Goal: Task Accomplishment & Management: Complete application form

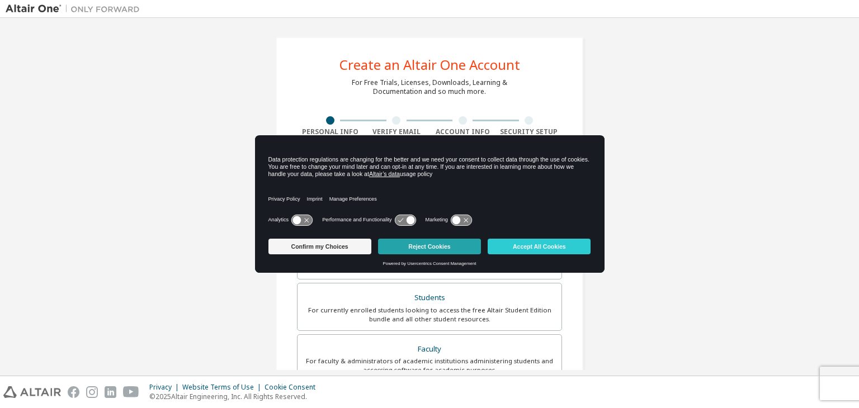
click at [392, 246] on button "Reject Cookies" at bounding box center [429, 247] width 103 height 16
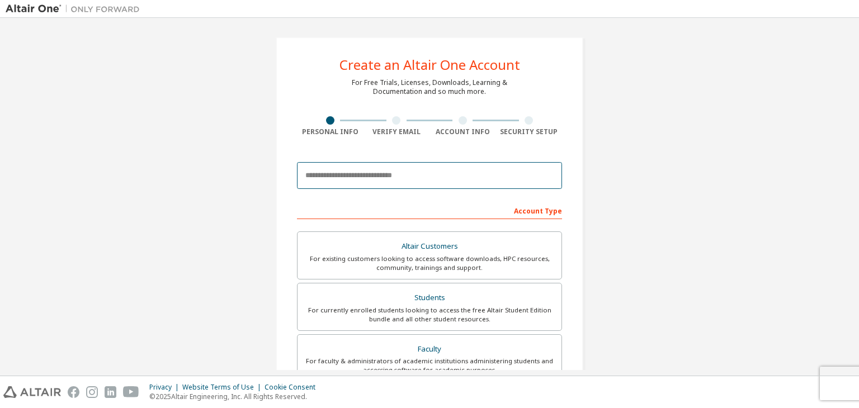
click at [325, 178] on input "email" at bounding box center [429, 175] width 265 height 27
type input "**********"
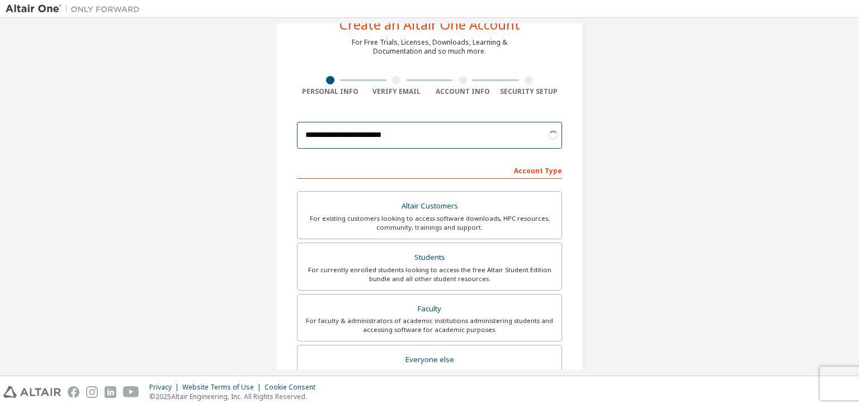
scroll to position [45, 0]
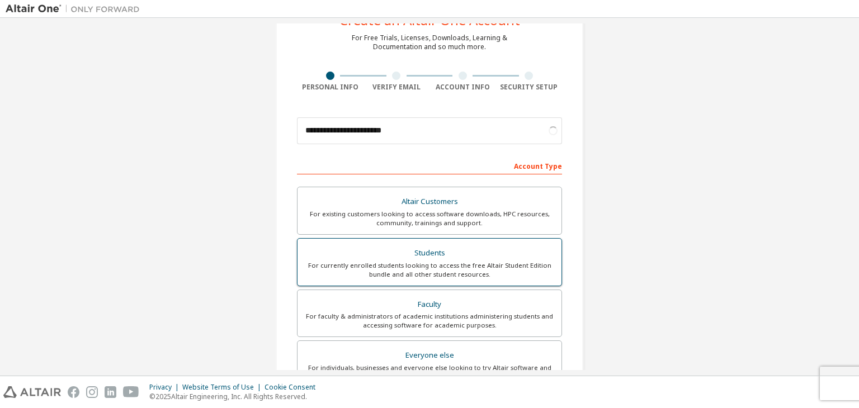
click at [380, 257] on div "Students" at bounding box center [429, 253] width 250 height 16
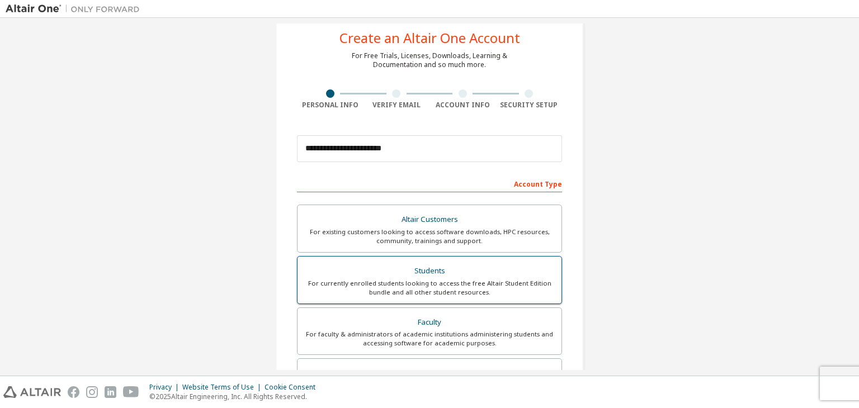
scroll to position [25, 0]
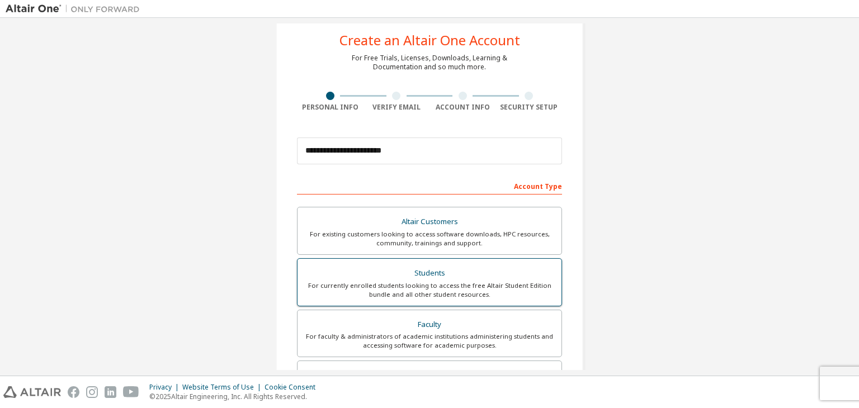
click at [380, 287] on div "For currently enrolled students looking to access the free Altair Student Editi…" at bounding box center [429, 290] width 250 height 18
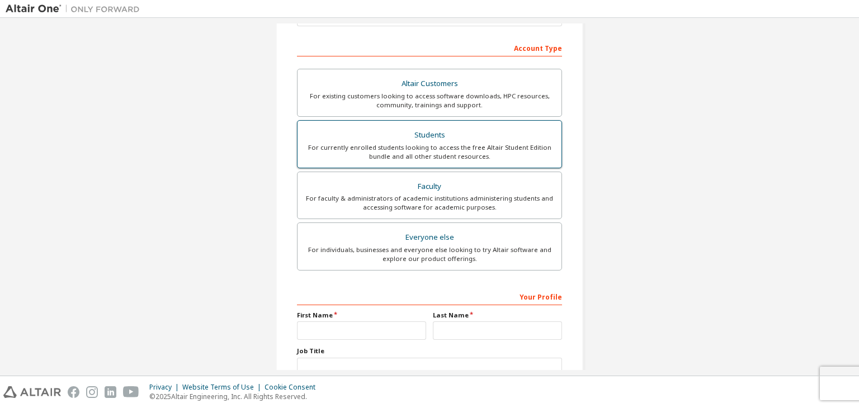
scroll to position [243, 0]
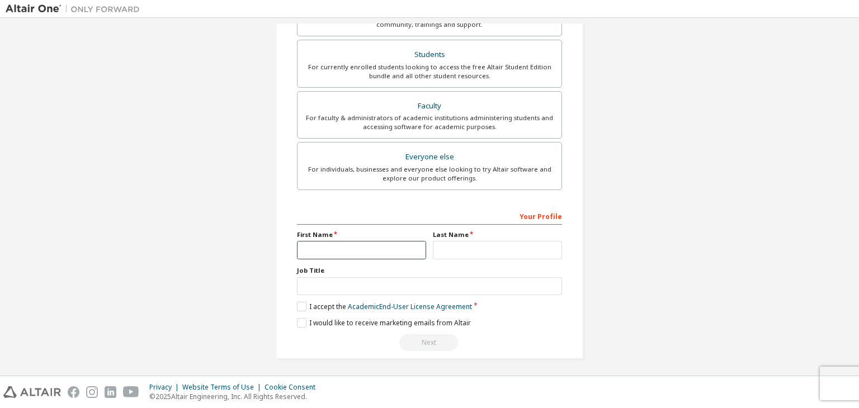
click at [357, 249] on input "text" at bounding box center [361, 250] width 129 height 18
type input "******"
type input "**********"
click at [355, 275] on div "Job Title" at bounding box center [429, 280] width 265 height 29
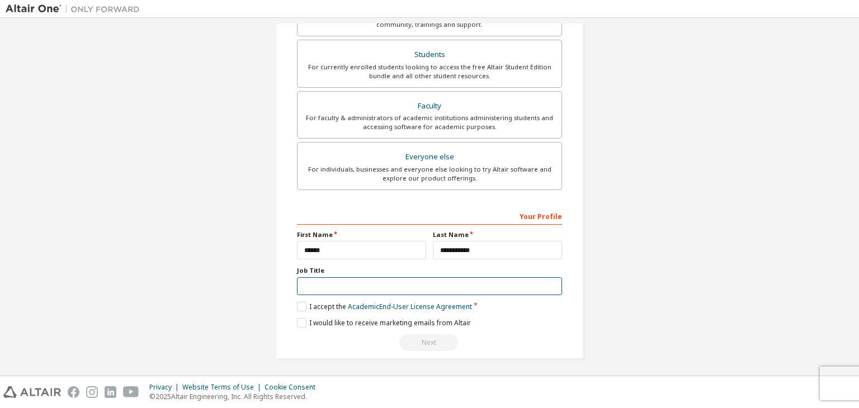
click at [349, 282] on input "text" at bounding box center [429, 286] width 265 height 18
type input "*******"
click at [300, 306] on label "I accept the Academic End-User License Agreement" at bounding box center [384, 307] width 175 height 10
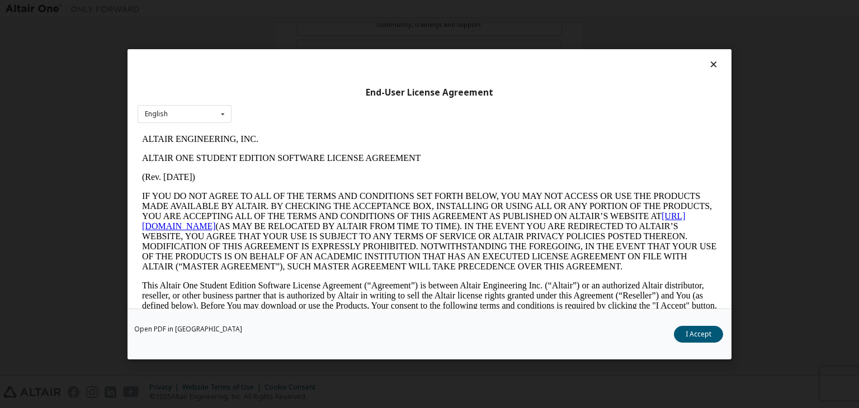
scroll to position [0, 0]
click at [704, 333] on button "I Accept" at bounding box center [698, 334] width 49 height 17
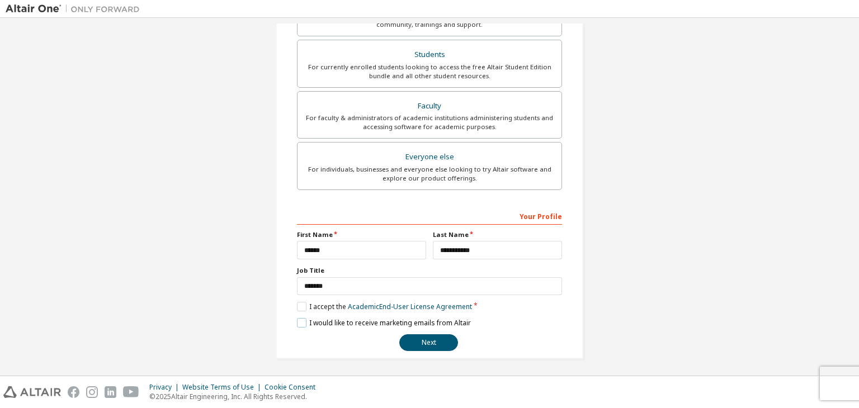
click at [297, 320] on label "I would like to receive marketing emails from Altair" at bounding box center [384, 323] width 174 height 10
click at [415, 335] on button "Next" at bounding box center [428, 342] width 59 height 17
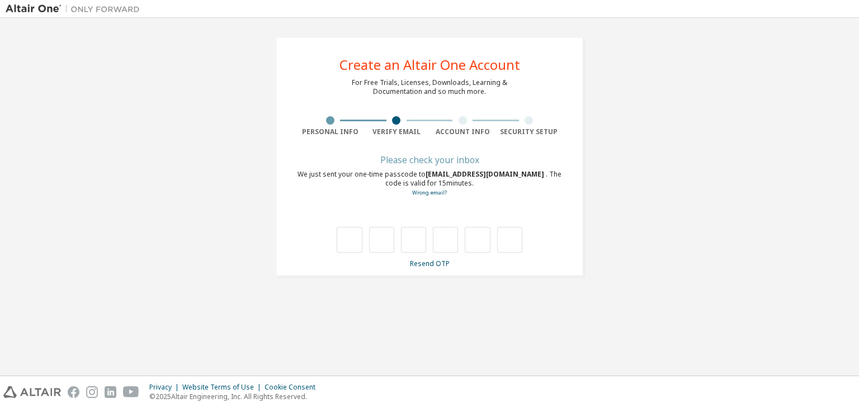
type input "*"
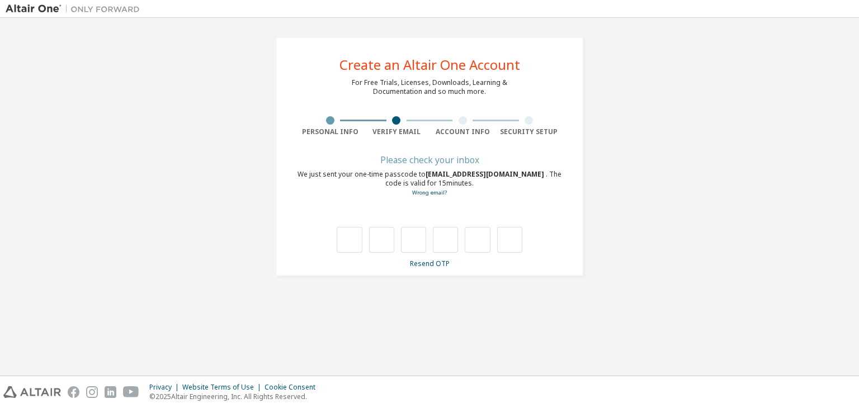
type input "*"
